Goal: Task Accomplishment & Management: Manage account settings

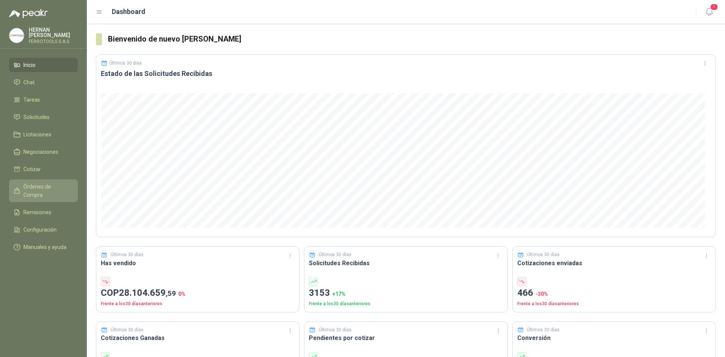
click at [46, 182] on span "Órdenes de Compra" at bounding box center [46, 190] width 47 height 17
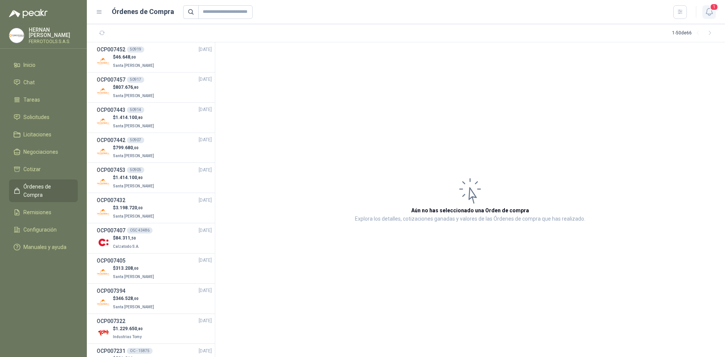
click at [710, 11] on icon "button" at bounding box center [709, 11] width 9 height 9
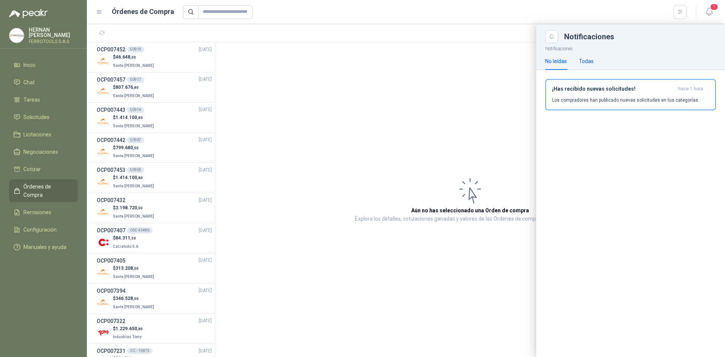
click at [591, 60] on div "Todas" at bounding box center [586, 61] width 15 height 8
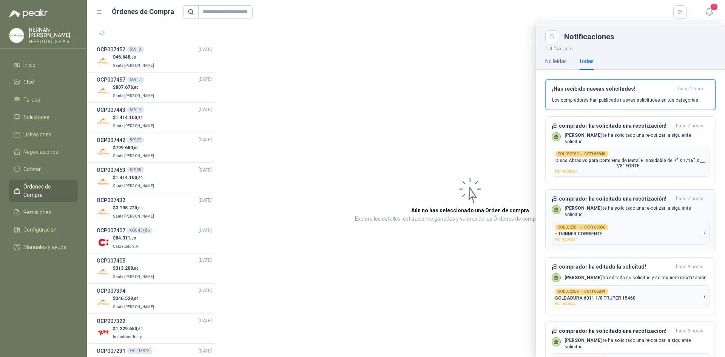
click at [654, 210] on p "[PERSON_NAME] te ha solicitado una re-cotizar la siguiente solicitud." at bounding box center [636, 211] width 145 height 13
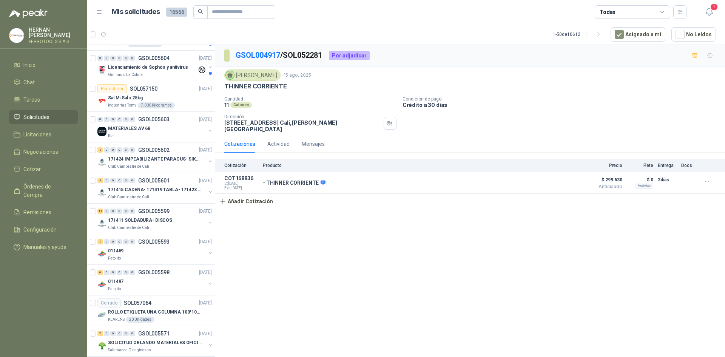
scroll to position [566, 0]
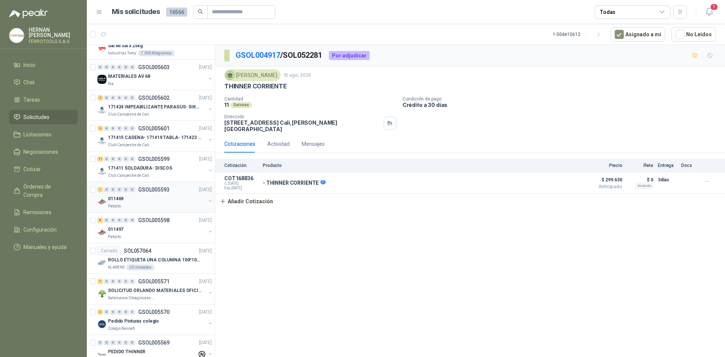
click at [188, 204] on div "Patojito" at bounding box center [157, 206] width 98 height 6
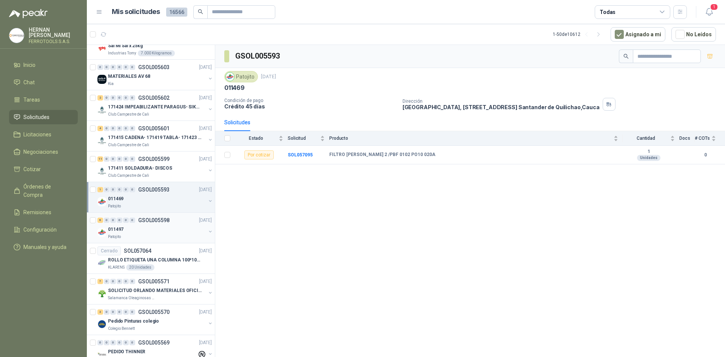
click at [179, 227] on div "011497" at bounding box center [157, 229] width 98 height 9
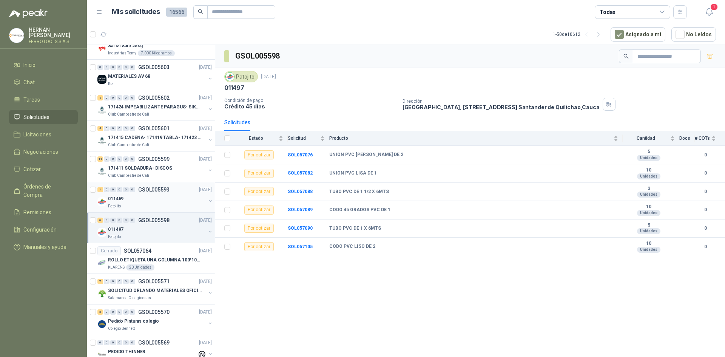
click at [174, 196] on div "011469" at bounding box center [157, 198] width 98 height 9
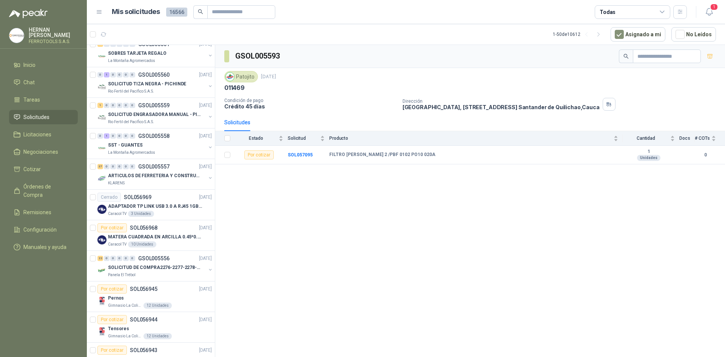
scroll to position [1231, 0]
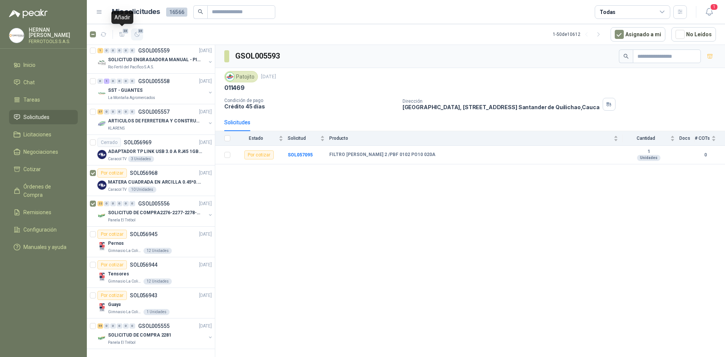
click at [134, 34] on icon "button" at bounding box center [137, 34] width 6 height 6
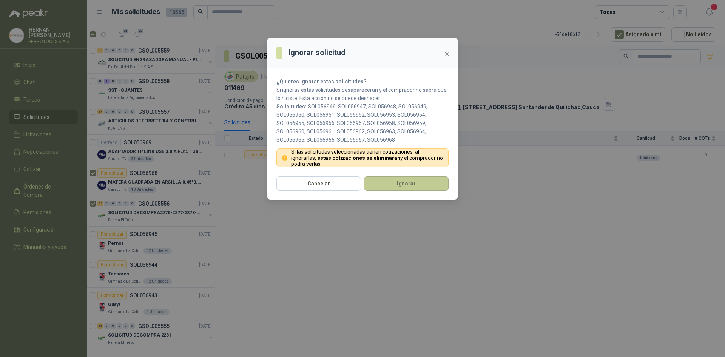
click at [396, 190] on button "Ignorar" at bounding box center [406, 183] width 85 height 14
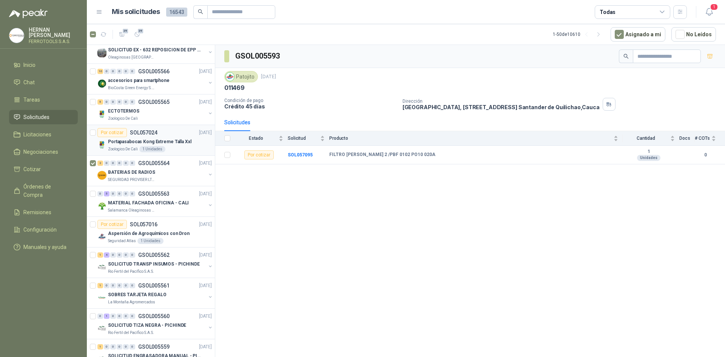
scroll to position [891, 0]
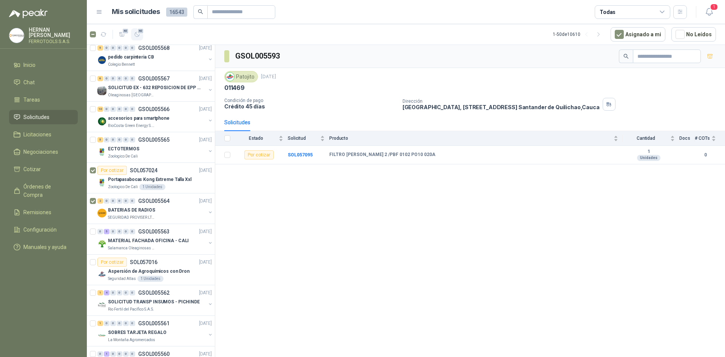
click at [138, 37] on icon "button" at bounding box center [137, 34] width 5 height 5
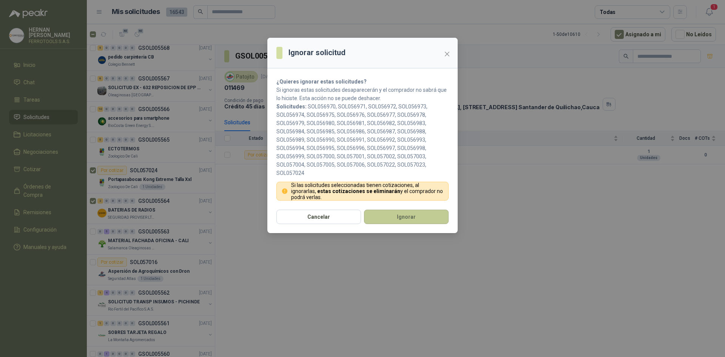
click at [427, 217] on button "Ignorar" at bounding box center [406, 217] width 85 height 14
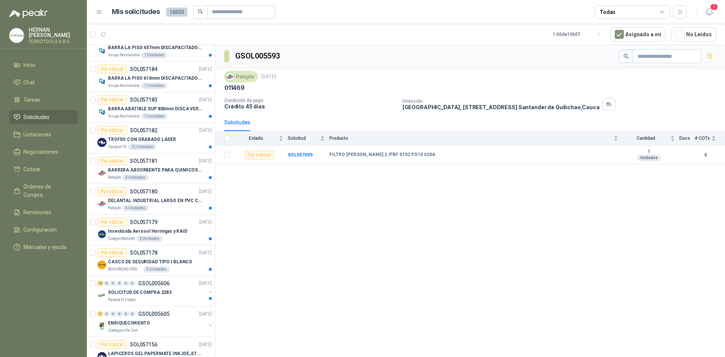
scroll to position [0, 0]
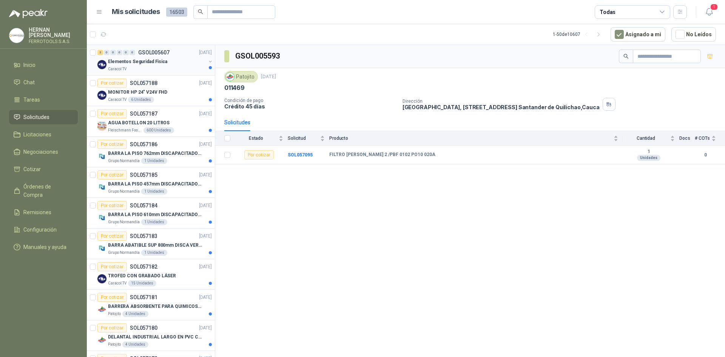
click at [143, 69] on div "Caracol TV" at bounding box center [157, 69] width 98 height 6
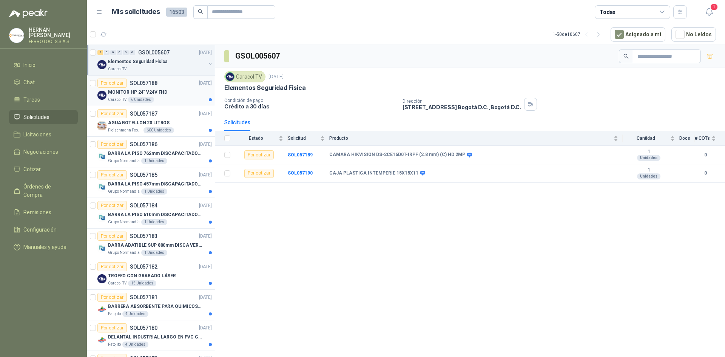
click at [143, 86] on p "SOL057188" at bounding box center [144, 82] width 28 height 5
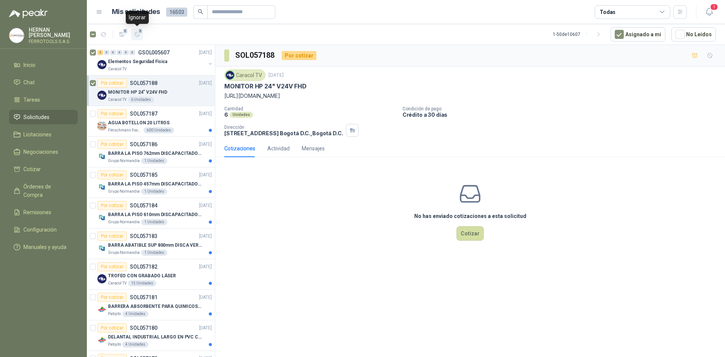
click at [138, 34] on icon "button" at bounding box center [137, 34] width 6 height 6
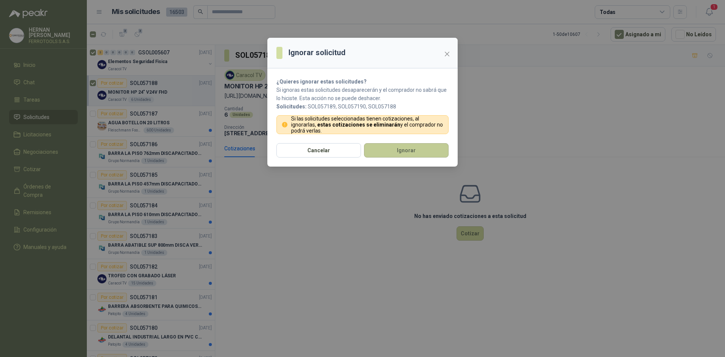
click at [393, 154] on button "Ignorar" at bounding box center [406, 150] width 85 height 14
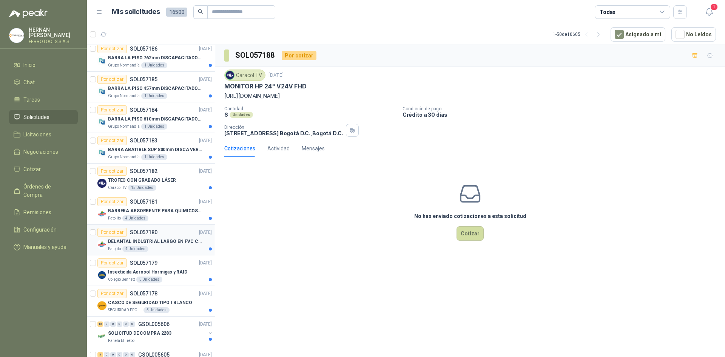
scroll to position [76, 0]
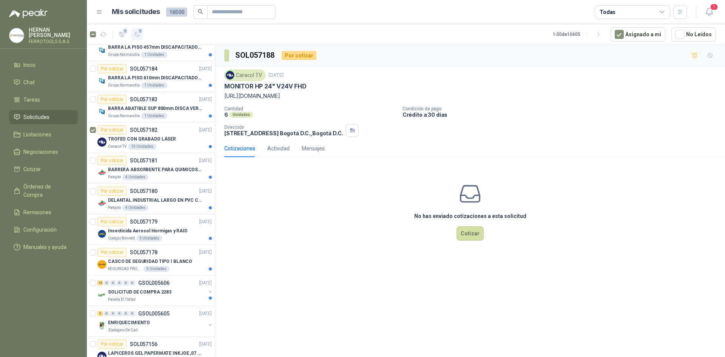
click at [138, 35] on icon "button" at bounding box center [137, 34] width 5 height 5
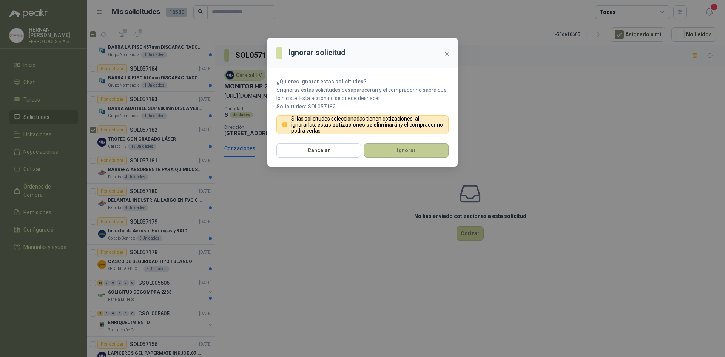
click at [430, 146] on button "Ignorar" at bounding box center [406, 150] width 85 height 14
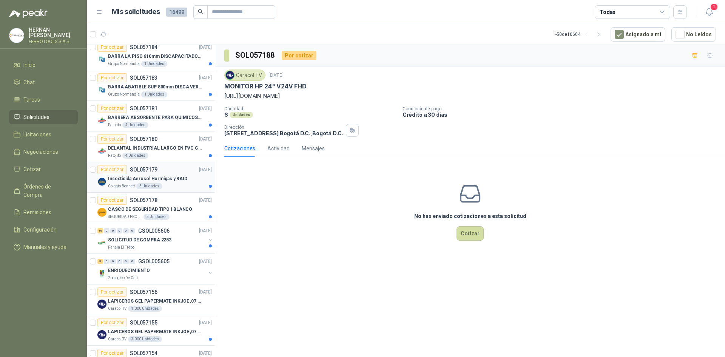
scroll to position [113, 0]
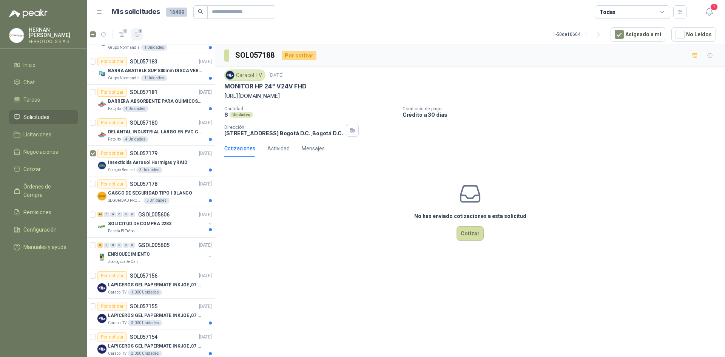
click at [136, 37] on icon "button" at bounding box center [137, 34] width 5 height 5
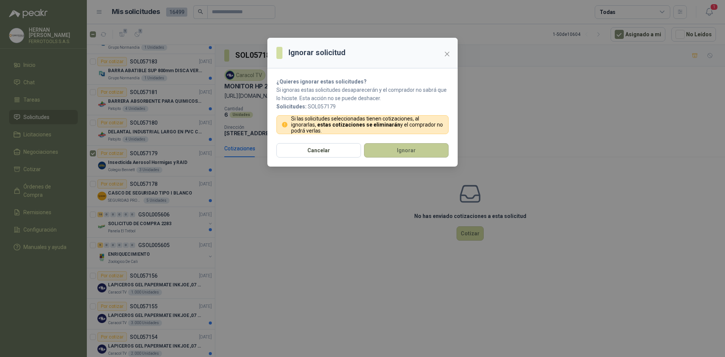
click at [388, 151] on button "Ignorar" at bounding box center [406, 150] width 85 height 14
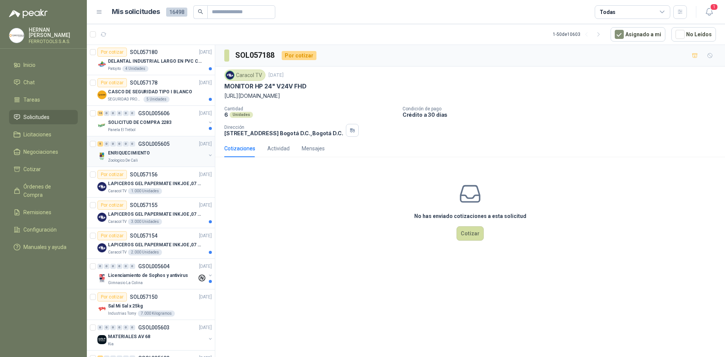
scroll to position [189, 0]
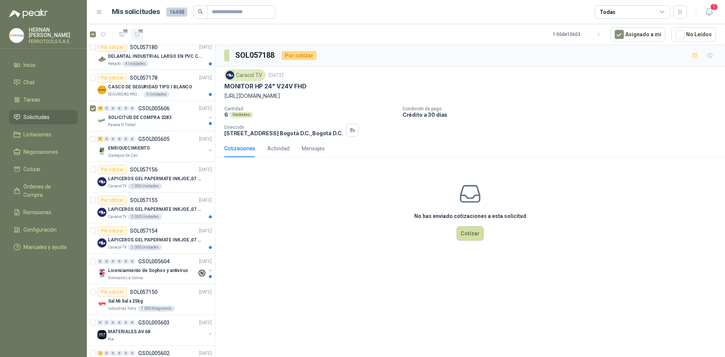
click at [138, 34] on span "16" at bounding box center [140, 31] width 7 height 6
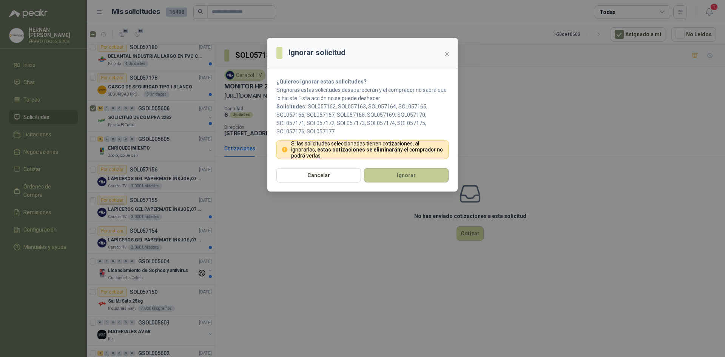
click at [421, 170] on button "Ignorar" at bounding box center [406, 175] width 85 height 14
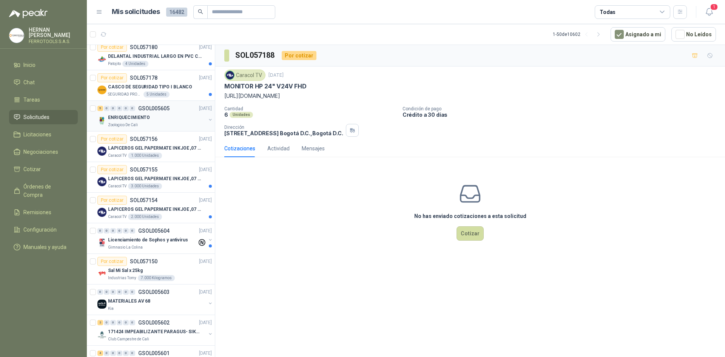
click at [153, 118] on div "ENRIQUECIMIENTO" at bounding box center [157, 117] width 98 height 9
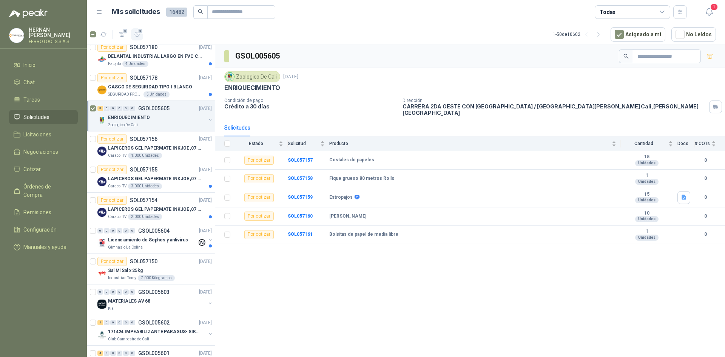
click at [137, 39] on button "5" at bounding box center [137, 34] width 12 height 12
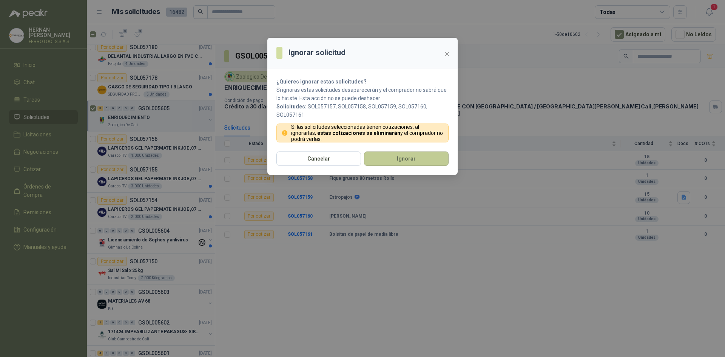
click at [385, 163] on button "Ignorar" at bounding box center [406, 158] width 85 height 14
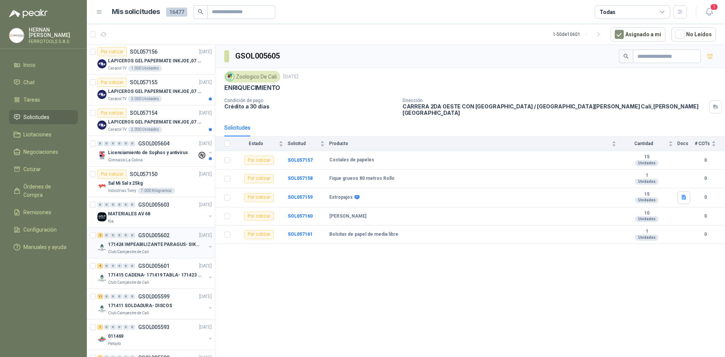
scroll to position [302, 0]
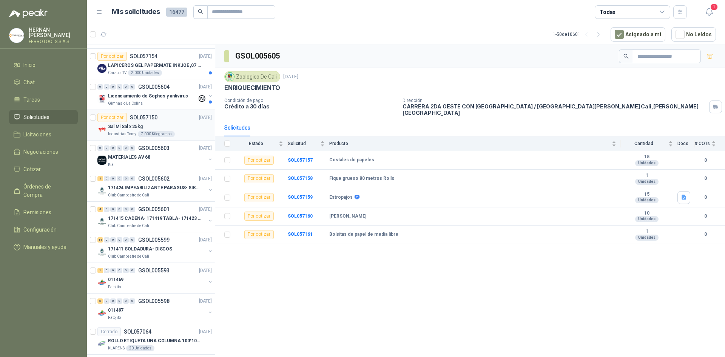
click at [177, 130] on div "Sal Mi Sal x 25kg" at bounding box center [160, 126] width 104 height 9
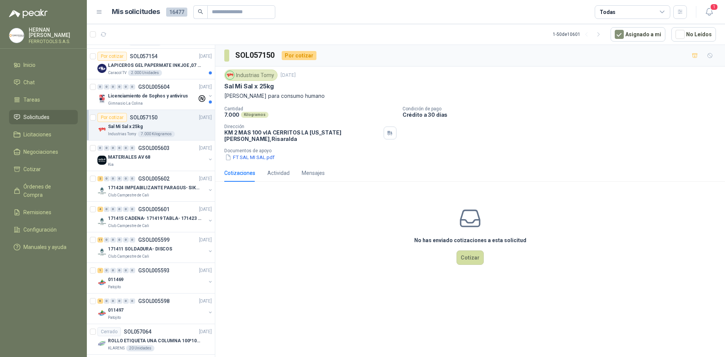
click at [97, 117] on article "Por cotizar SOL057150 [DATE] Sal Mi Sal x 25kg Industrias Tomy 7.000 Kilogramos" at bounding box center [151, 125] width 128 height 31
click at [140, 34] on span "1" at bounding box center [140, 31] width 5 height 6
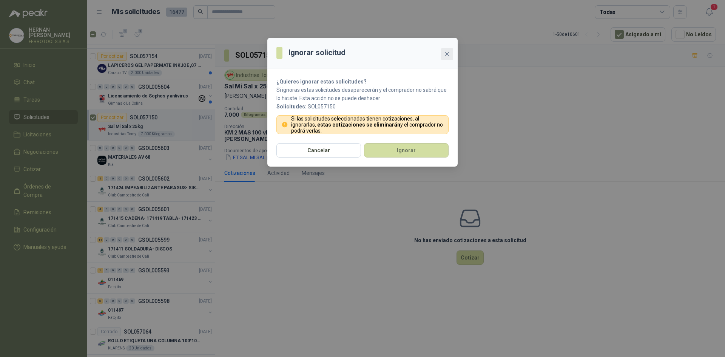
click at [447, 54] on icon "close" at bounding box center [447, 54] width 5 height 5
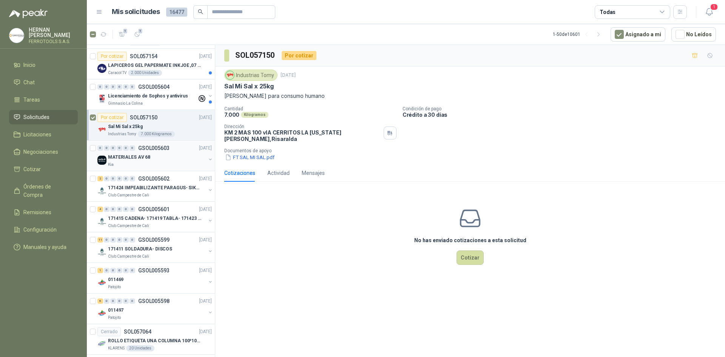
click at [157, 166] on div "Kia" at bounding box center [157, 165] width 98 height 6
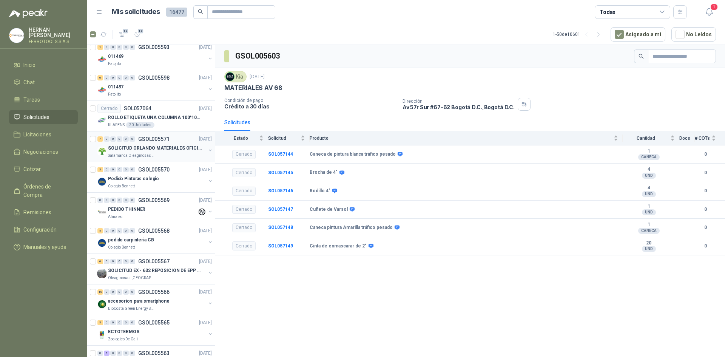
scroll to position [529, 0]
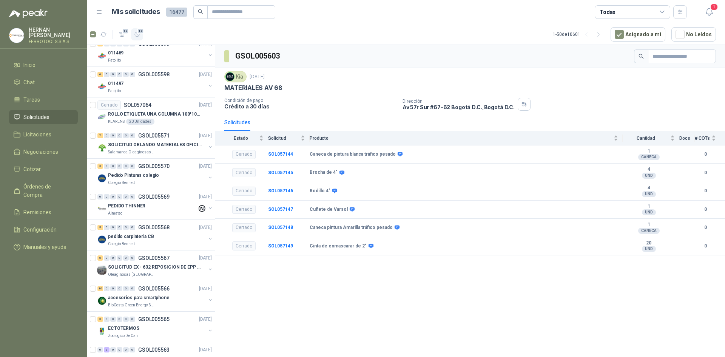
click at [142, 31] on span "18" at bounding box center [140, 31] width 7 height 6
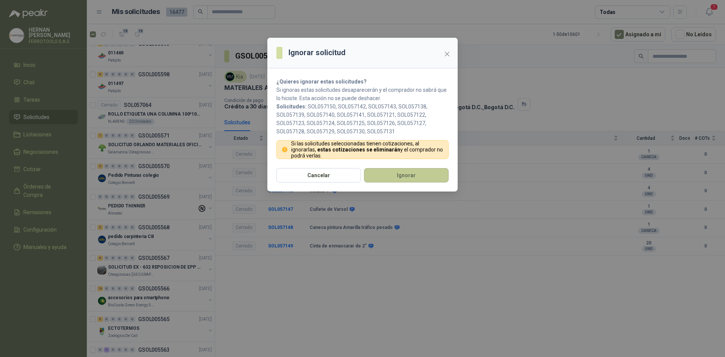
click at [378, 170] on button "Ignorar" at bounding box center [406, 175] width 85 height 14
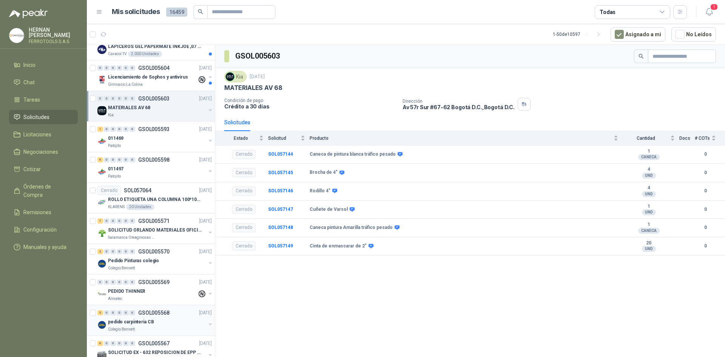
scroll to position [293, 0]
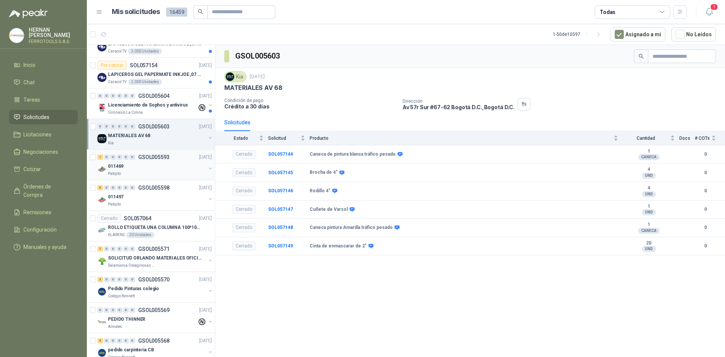
click at [171, 173] on div "Patojito" at bounding box center [157, 174] width 98 height 6
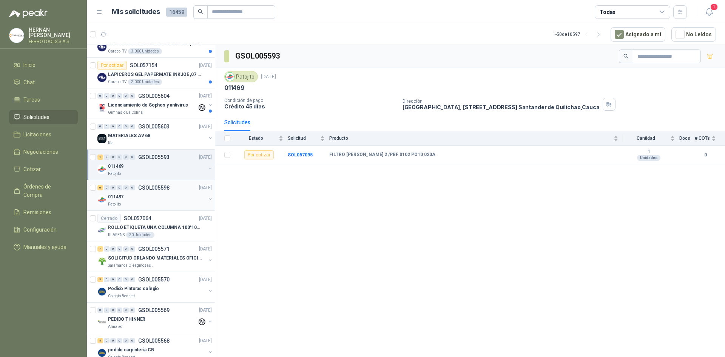
click at [166, 202] on div "Patojito" at bounding box center [157, 204] width 98 height 6
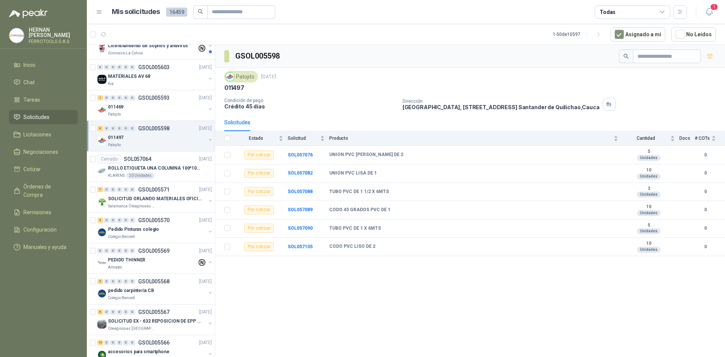
scroll to position [369, 0]
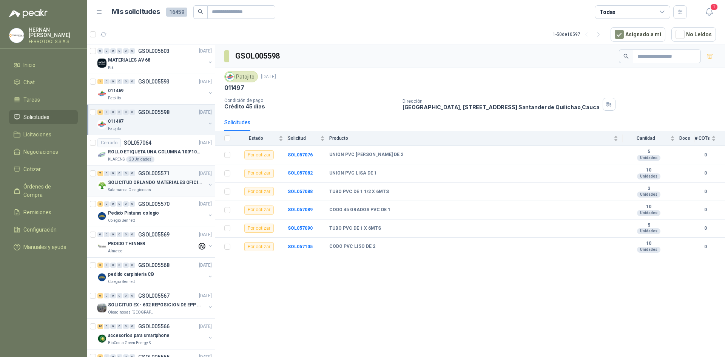
click at [171, 195] on div "7 0 0 0 0 0 GSOL005571 [DATE] SOLICITUD [PERSON_NAME] MATERIALES OFICINA - CALI…" at bounding box center [151, 181] width 128 height 31
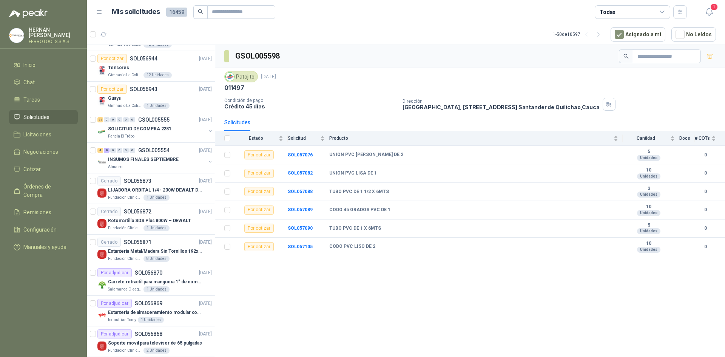
scroll to position [1231, 0]
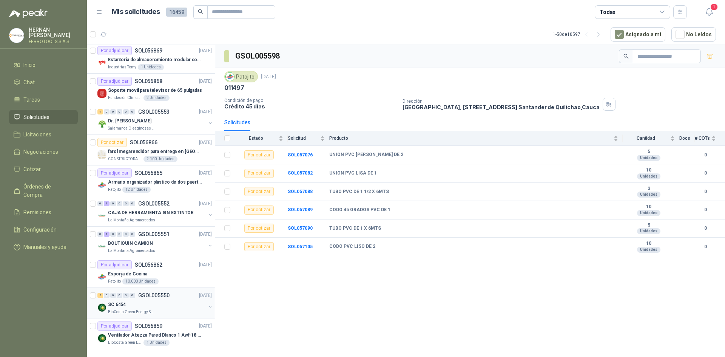
drag, startPoint x: 153, startPoint y: 298, endPoint x: 100, endPoint y: 291, distance: 52.5
click at [152, 300] on div "SC 6454" at bounding box center [157, 304] width 98 height 9
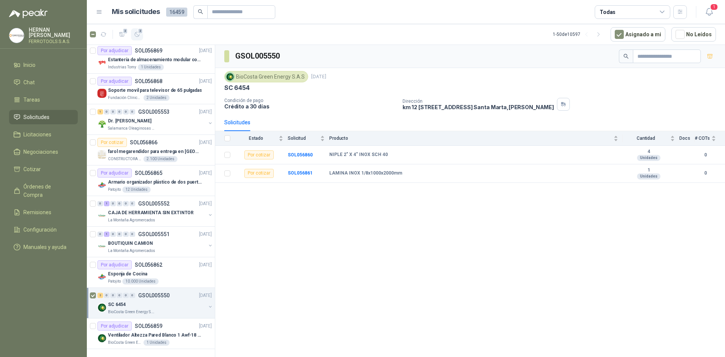
click at [137, 35] on icon "button" at bounding box center [137, 34] width 6 height 6
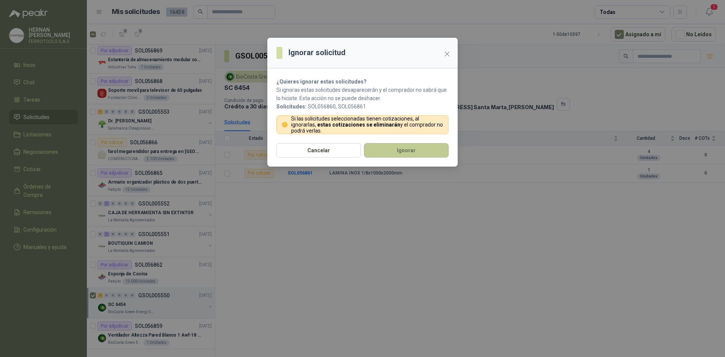
click at [416, 151] on button "Ignorar" at bounding box center [406, 150] width 85 height 14
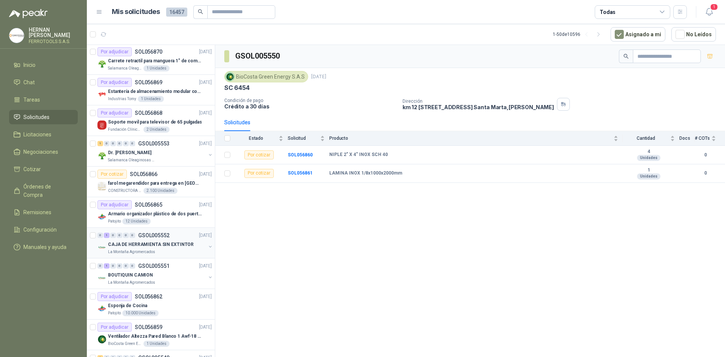
scroll to position [1156, 0]
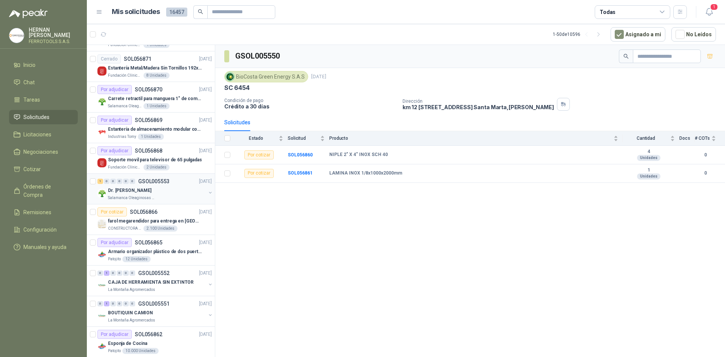
click at [164, 196] on div "Salamanca Oleaginosas SAS" at bounding box center [157, 198] width 98 height 6
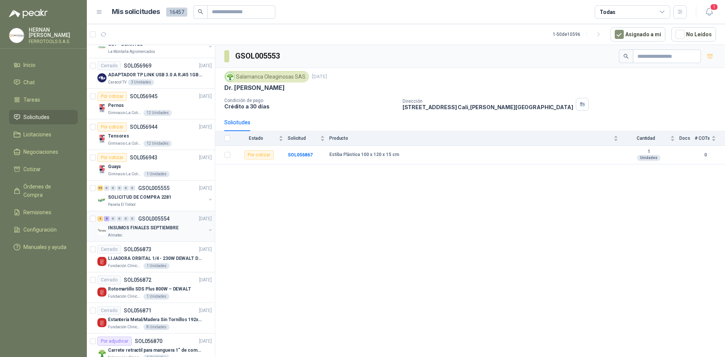
scroll to position [891, 0]
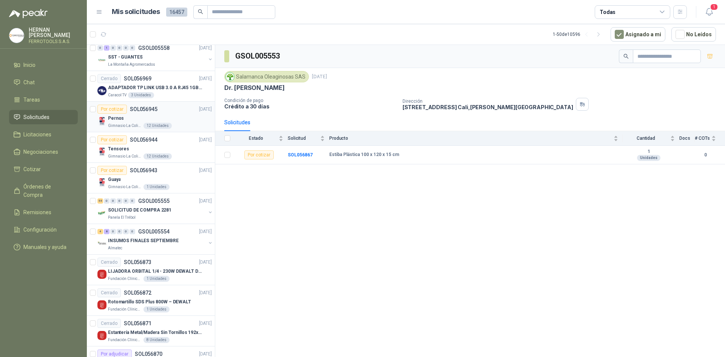
click at [130, 119] on div "Pernos" at bounding box center [160, 118] width 104 height 9
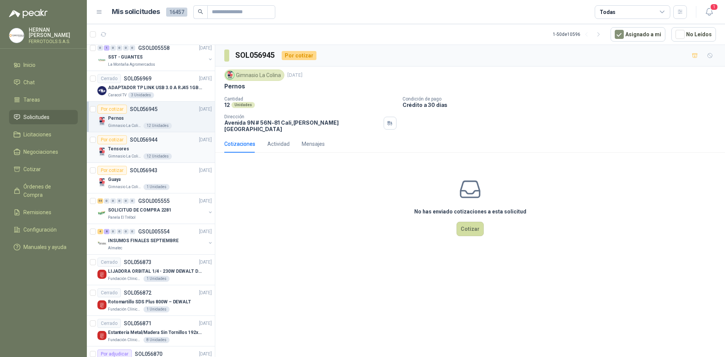
click at [127, 152] on div "Tensores" at bounding box center [160, 148] width 104 height 9
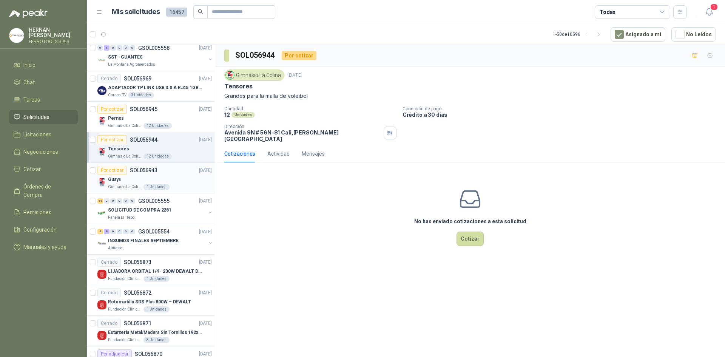
click at [126, 184] on p "Gimnasio La Colina" at bounding box center [125, 187] width 34 height 6
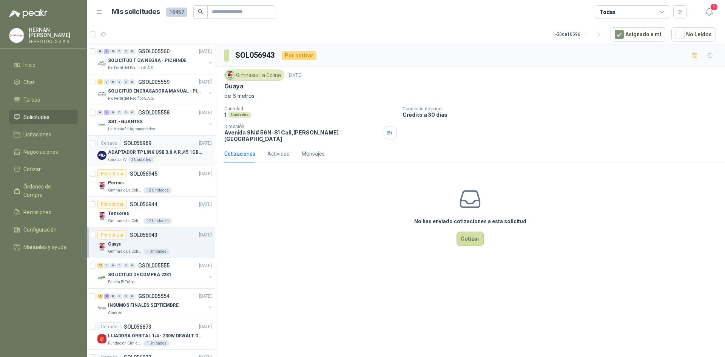
scroll to position [778, 0]
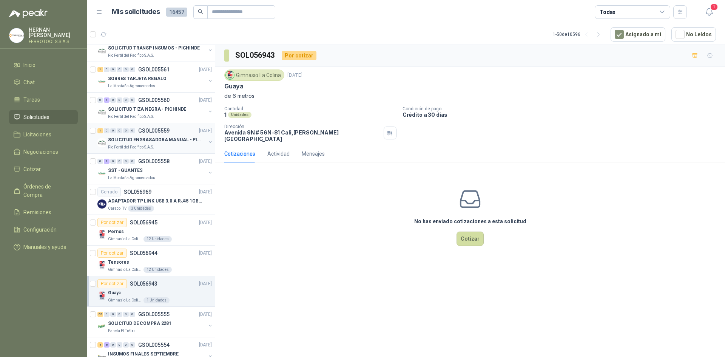
click at [117, 149] on p "Rio Fertil del Pacífico S.A.S." at bounding box center [131, 147] width 46 height 6
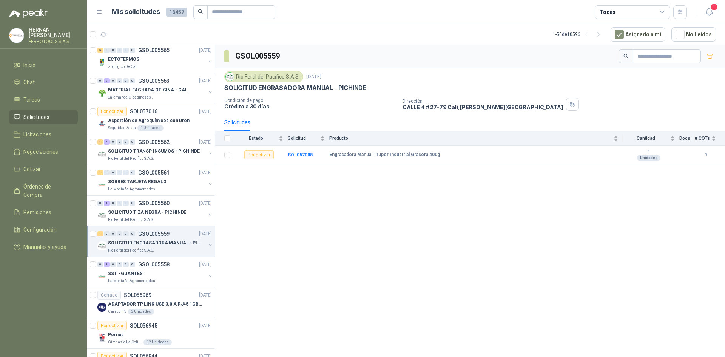
scroll to position [665, 0]
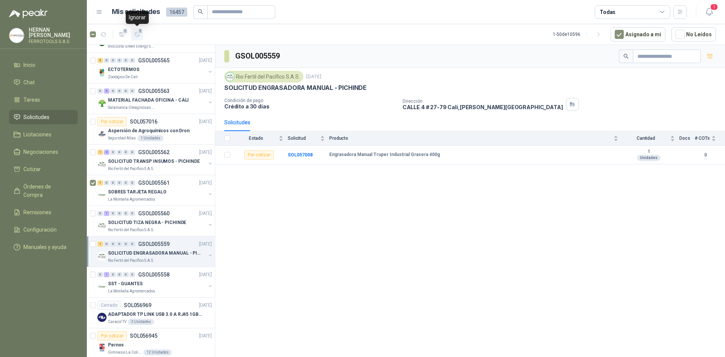
click at [139, 34] on icon "button" at bounding box center [137, 34] width 6 height 6
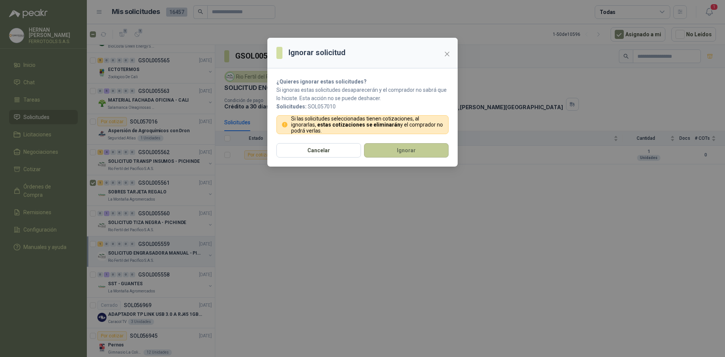
click at [392, 147] on button "Ignorar" at bounding box center [406, 150] width 85 height 14
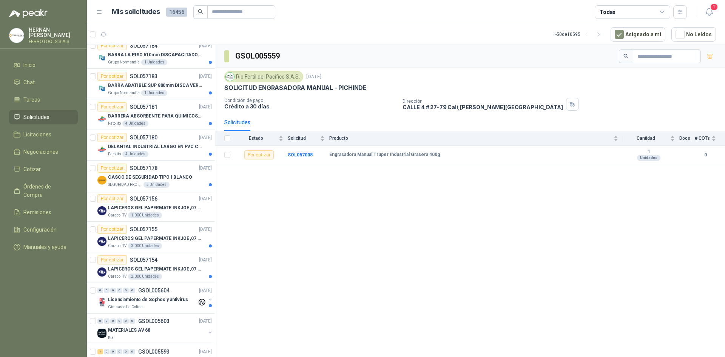
scroll to position [0, 0]
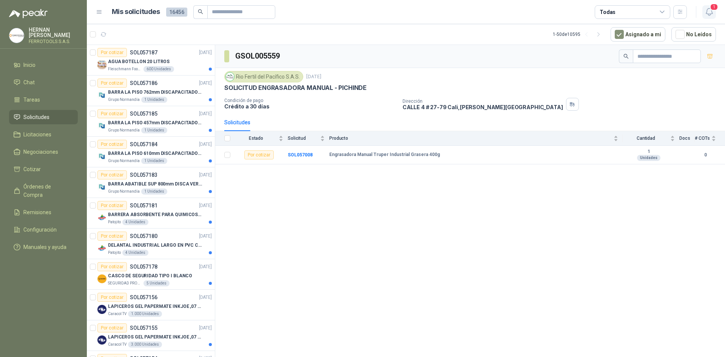
click at [711, 15] on icon "button" at bounding box center [709, 11] width 9 height 9
